Goal: Information Seeking & Learning: Understand process/instructions

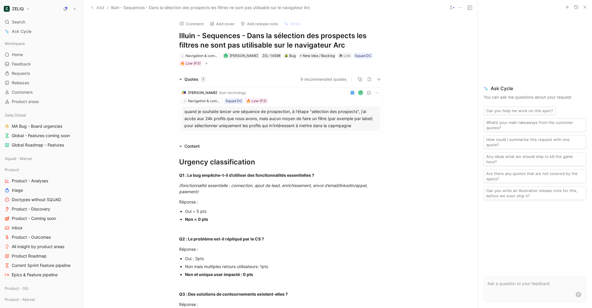
click at [297, 114] on div "quand je souhaite lancer une séquence de prospection, à l'étape "sélection des …" at bounding box center [280, 118] width 193 height 21
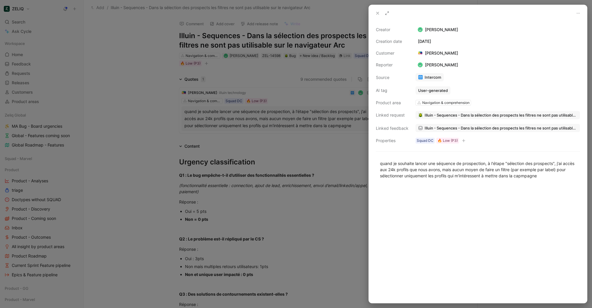
click at [447, 125] on span "Illuin - Sequences - Dans la sélection des prospects les filtres ne sont pas ut…" at bounding box center [501, 127] width 153 height 5
